Goal: Task Accomplishment & Management: Use online tool/utility

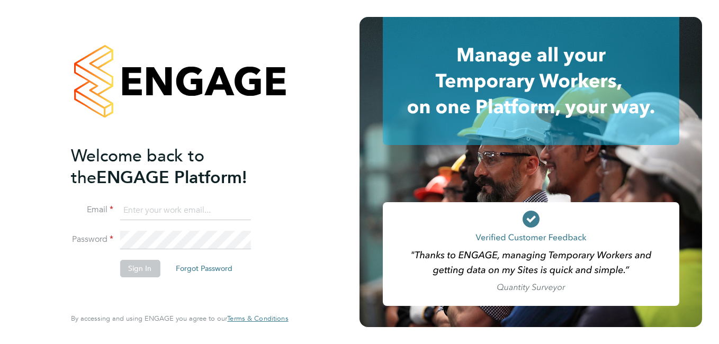
type input "roslyn.ogarro@ncclondon.ac.uk"
click at [135, 267] on button "Sign In" at bounding box center [140, 268] width 40 height 17
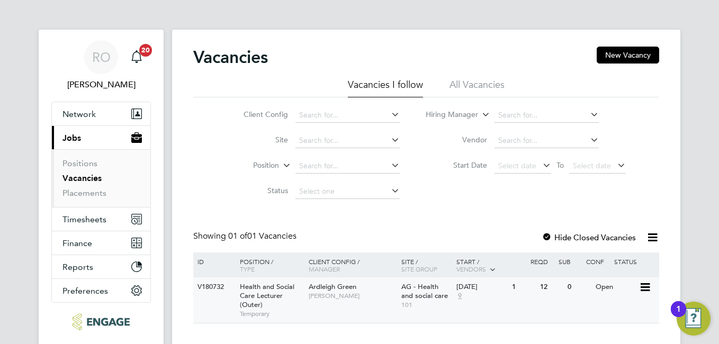
click at [264, 295] on span "Health and Social Care Lecturer (Outer)" at bounding box center [267, 295] width 55 height 27
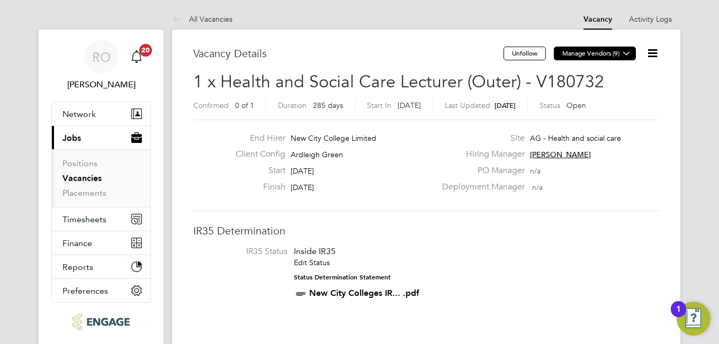
click at [586, 54] on button "Manage Vendors (9)" at bounding box center [595, 54] width 82 height 14
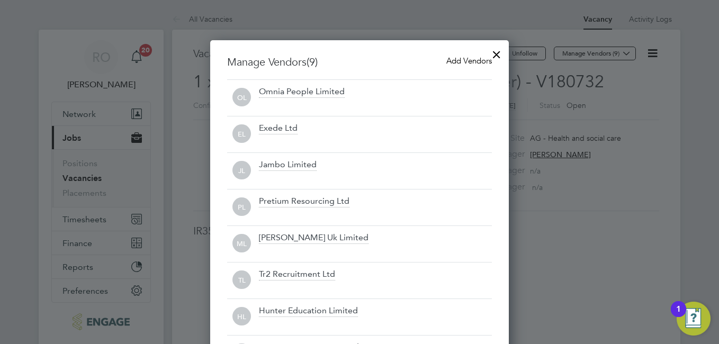
click at [459, 59] on span "Add Vendors" at bounding box center [469, 61] width 46 height 10
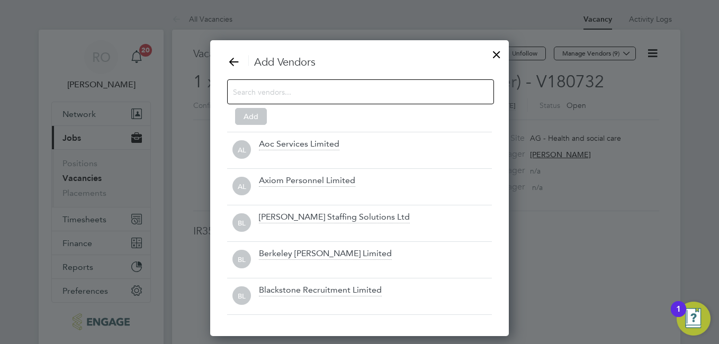
click at [391, 92] on input at bounding box center [352, 92] width 238 height 14
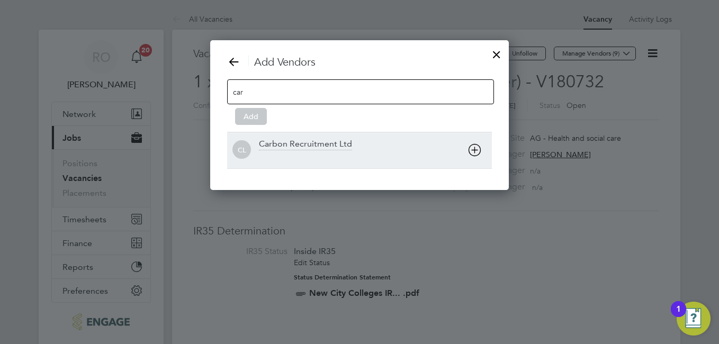
type input "car"
click at [323, 145] on div "Carbon Recruitment Ltd" at bounding box center [305, 145] width 93 height 12
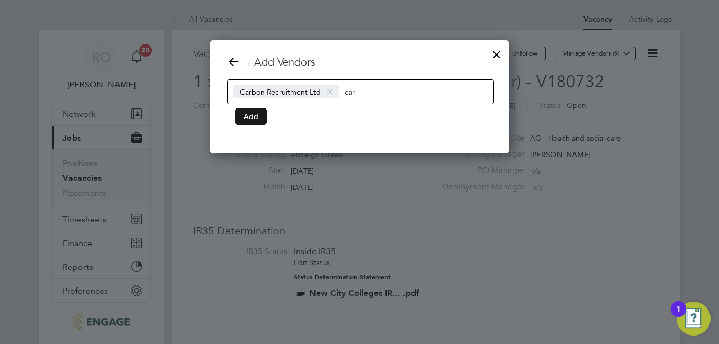
click at [257, 116] on button "Add" at bounding box center [251, 116] width 32 height 17
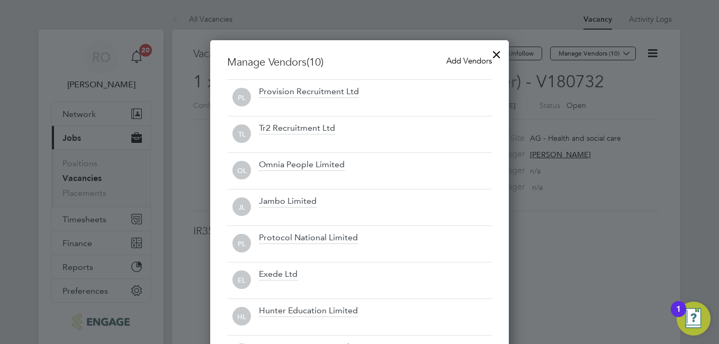
click at [497, 55] on div at bounding box center [496, 51] width 19 height 19
